Goal: Navigation & Orientation: Go to known website

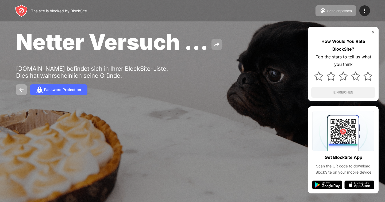
click at [215, 45] on img at bounding box center [217, 44] width 6 height 6
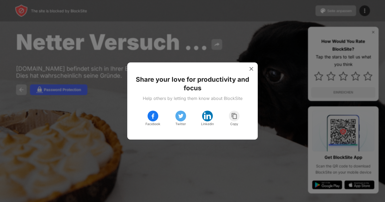
click at [245, 29] on div at bounding box center [192, 101] width 385 height 202
